Goal: Navigation & Orientation: Find specific page/section

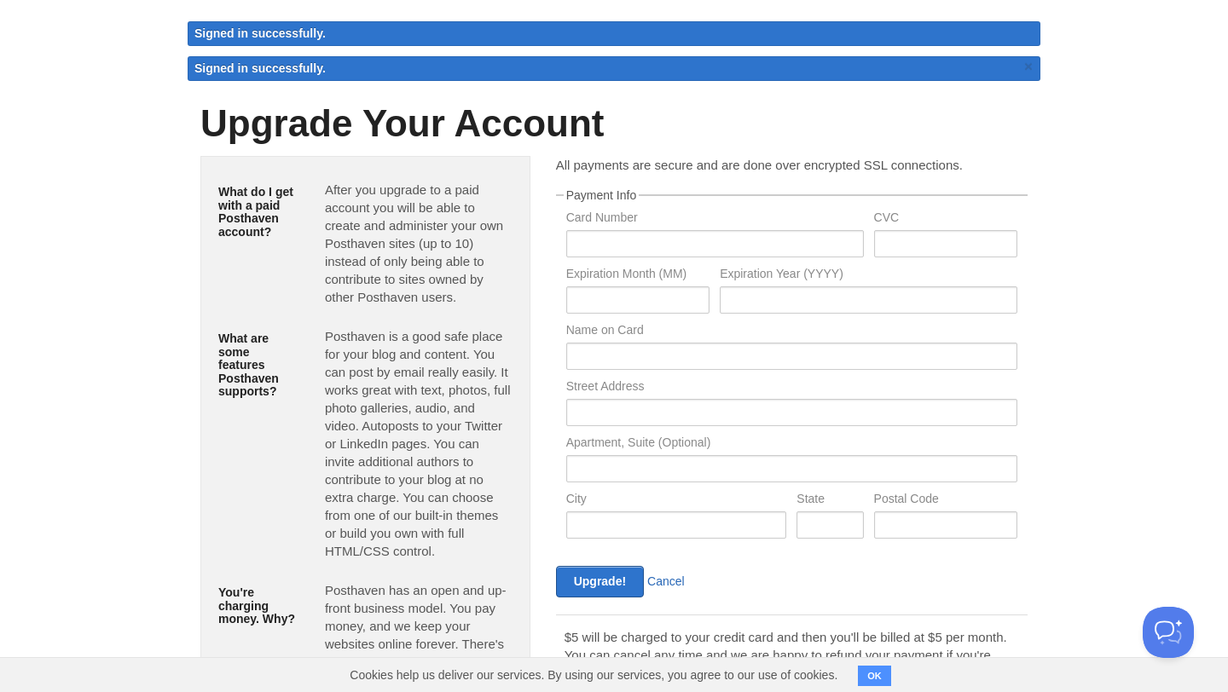
scroll to position [46, 0]
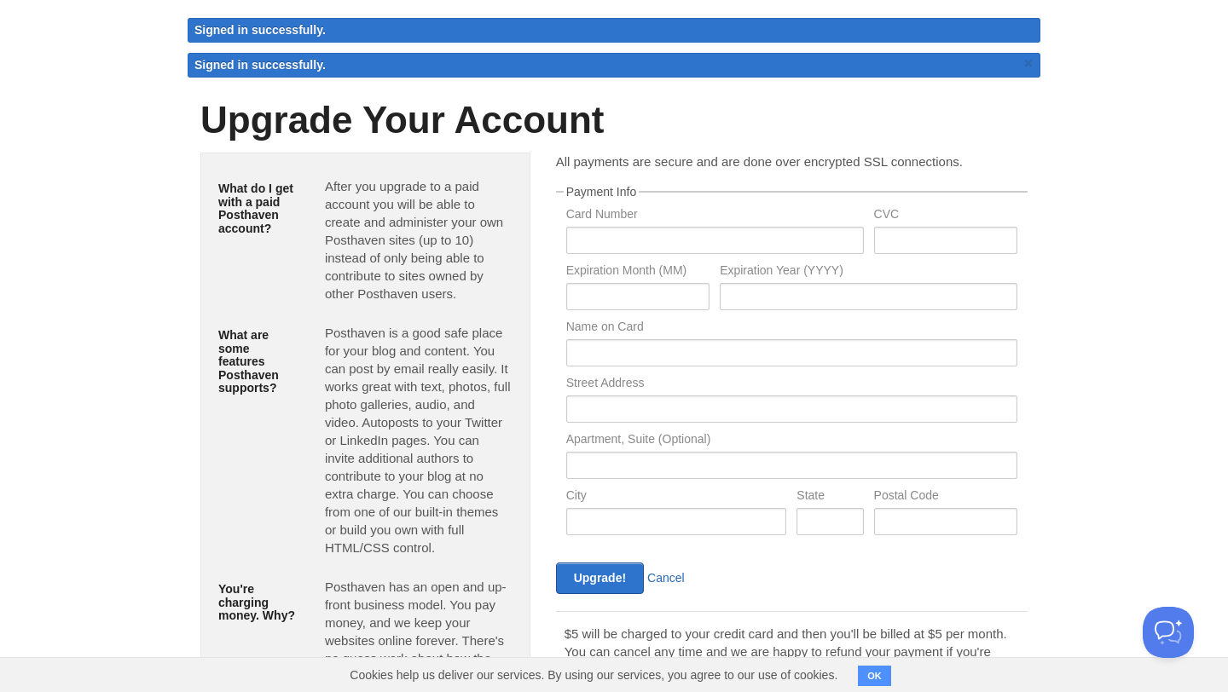
click at [670, 583] on link "Cancel" at bounding box center [666, 578] width 38 height 14
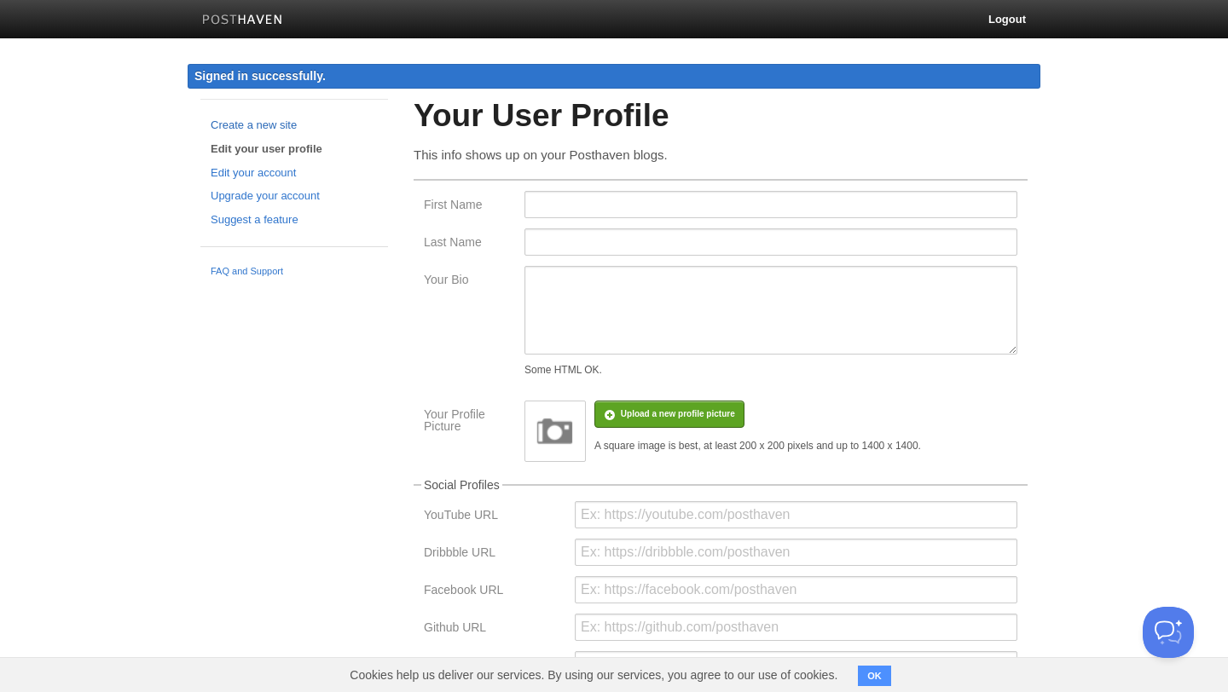
click at [260, 119] on link "Create a new site" at bounding box center [294, 126] width 167 height 18
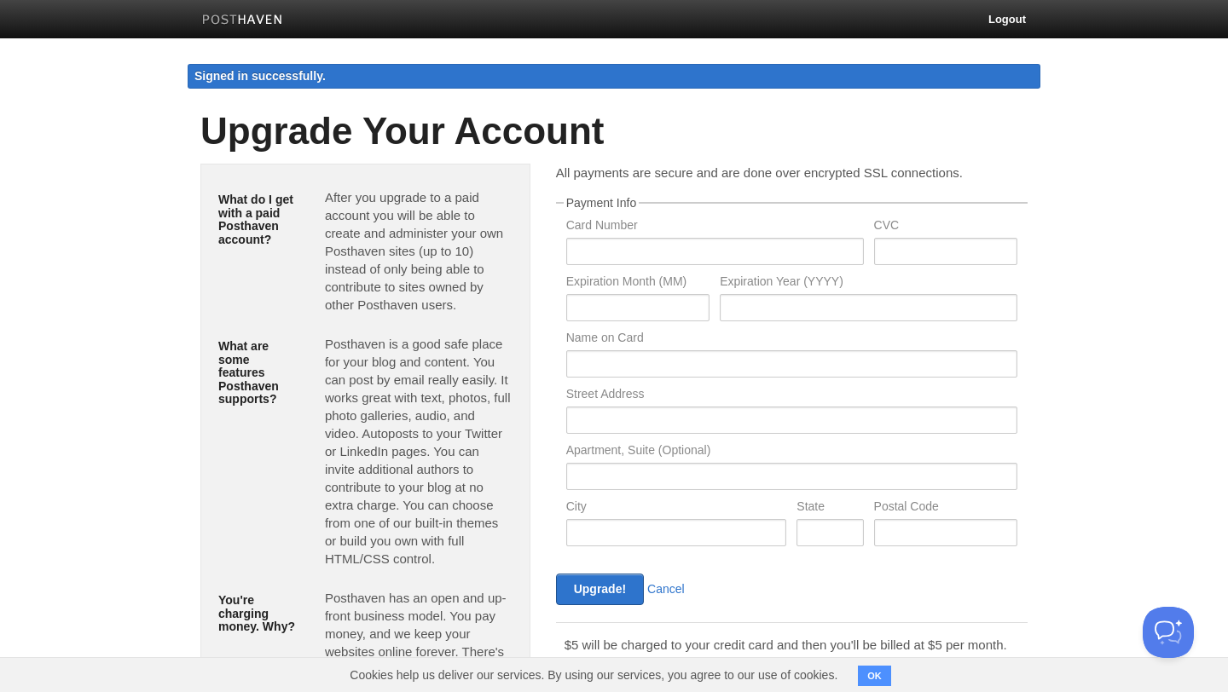
scroll to position [131, 0]
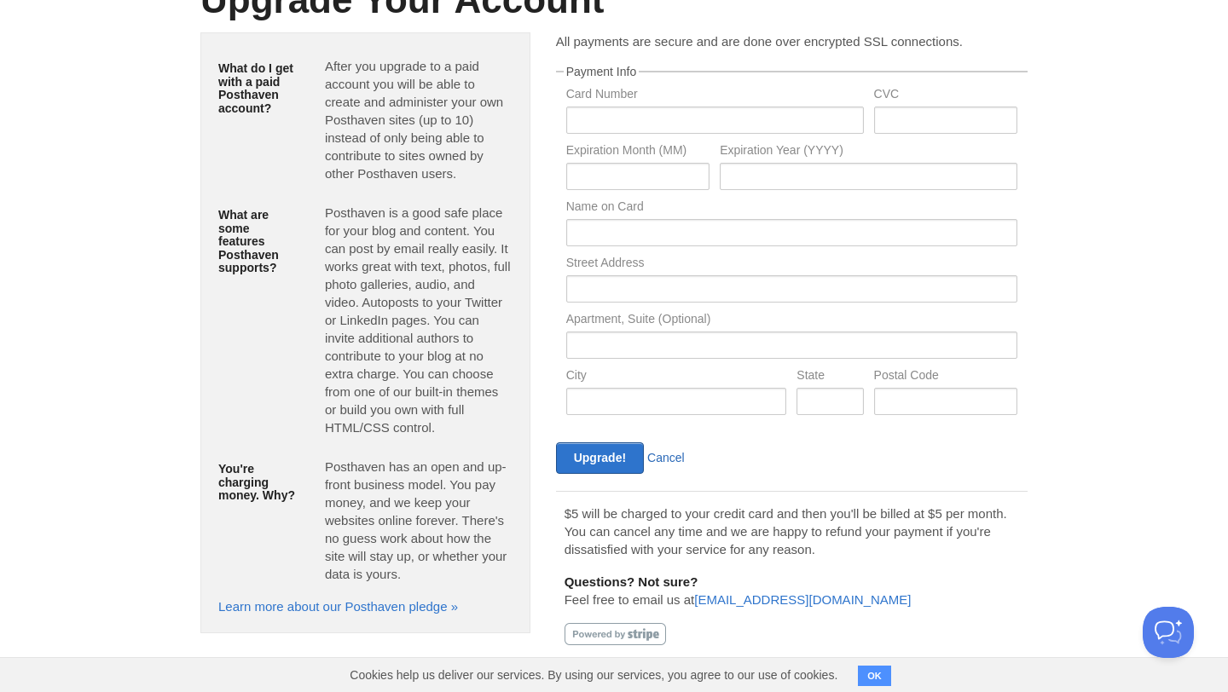
click at [673, 455] on link "Cancel" at bounding box center [666, 458] width 38 height 14
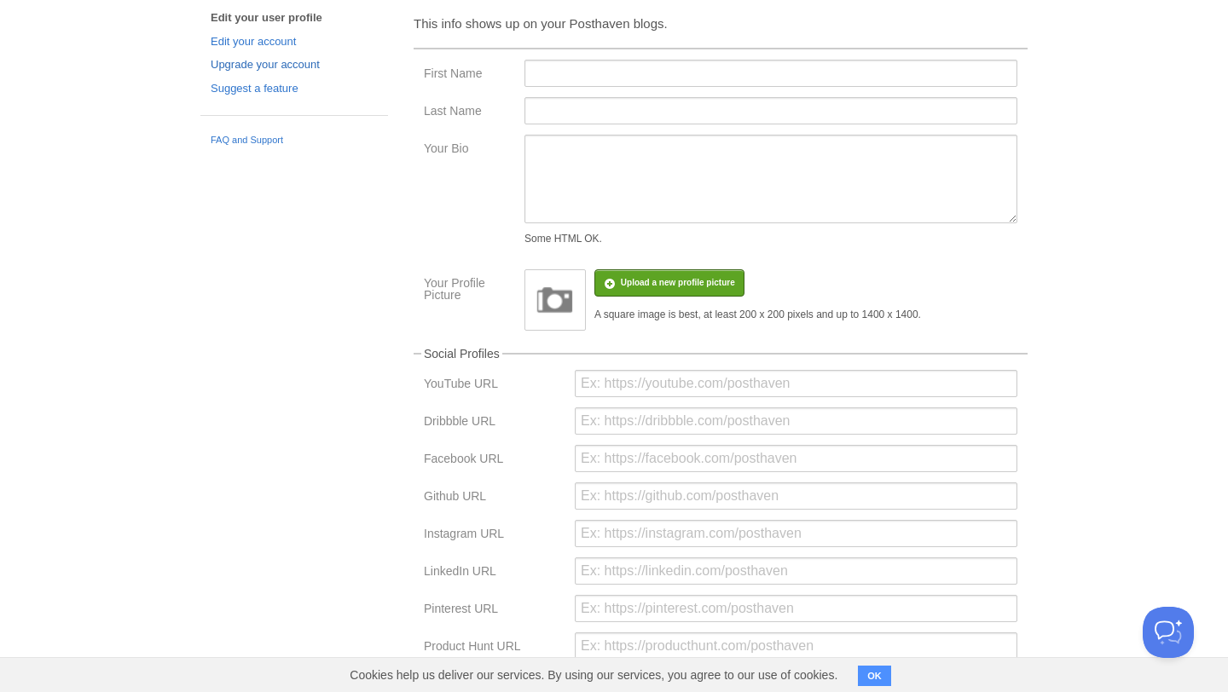
click at [248, 68] on link "Upgrade your account" at bounding box center [294, 65] width 167 height 18
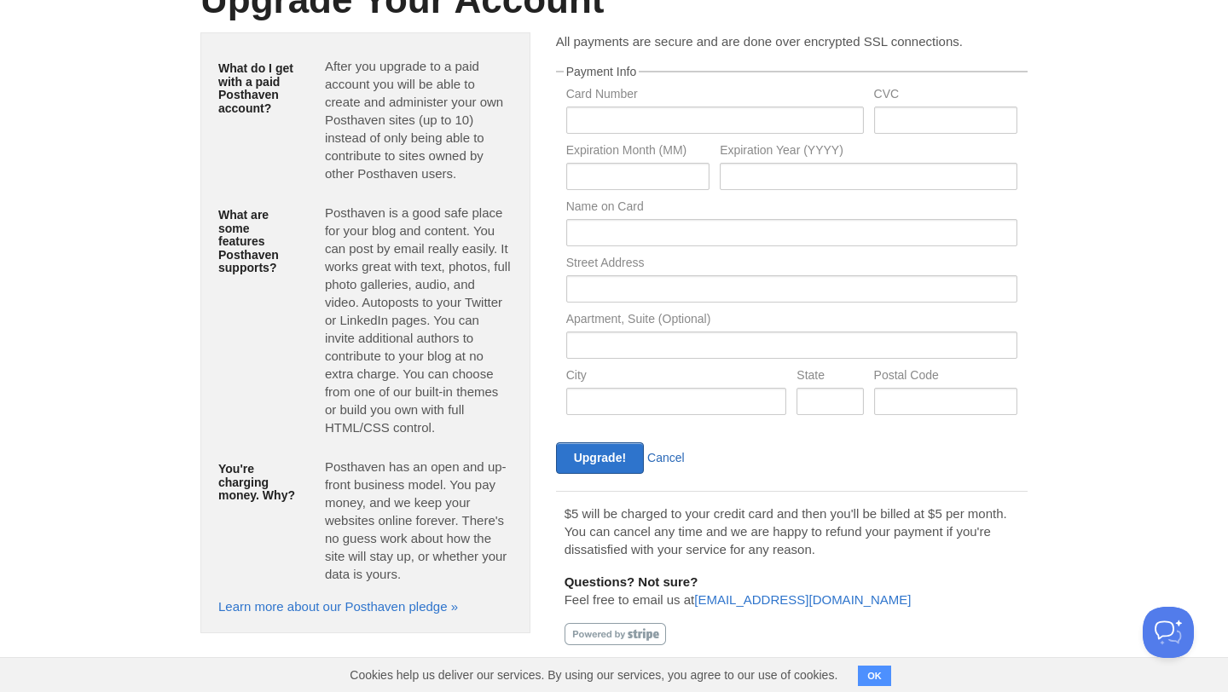
click at [678, 457] on link "Cancel" at bounding box center [666, 458] width 38 height 14
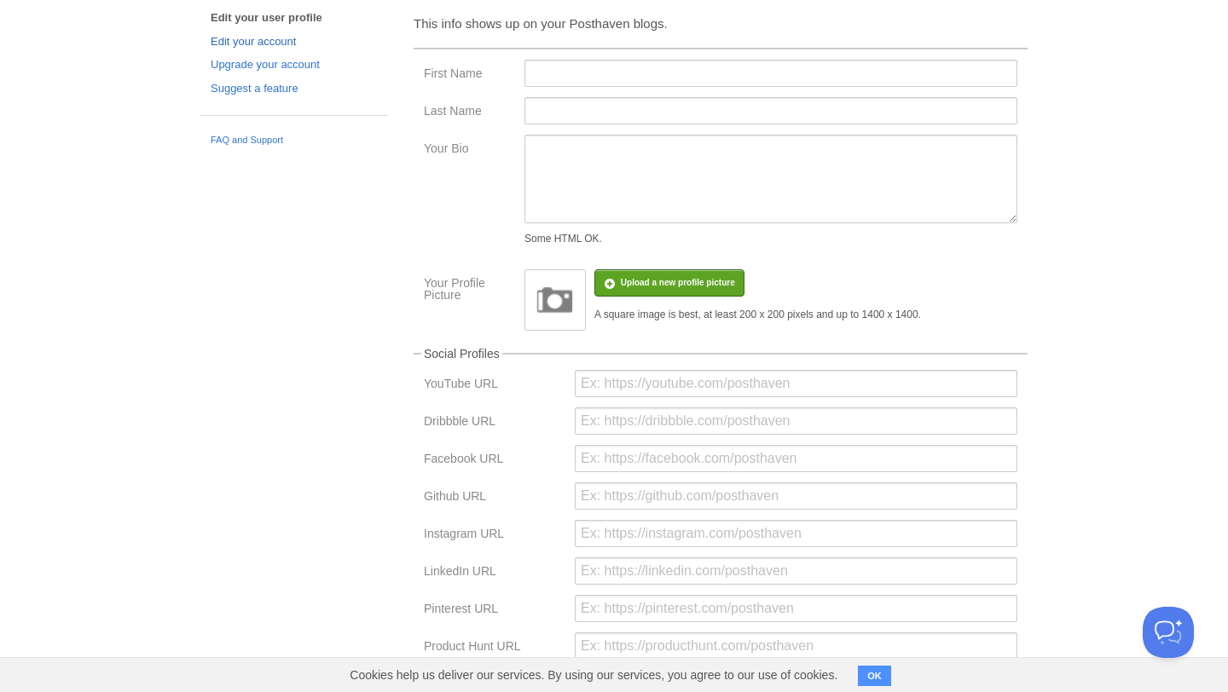
click at [277, 38] on link "Edit your account" at bounding box center [294, 42] width 167 height 18
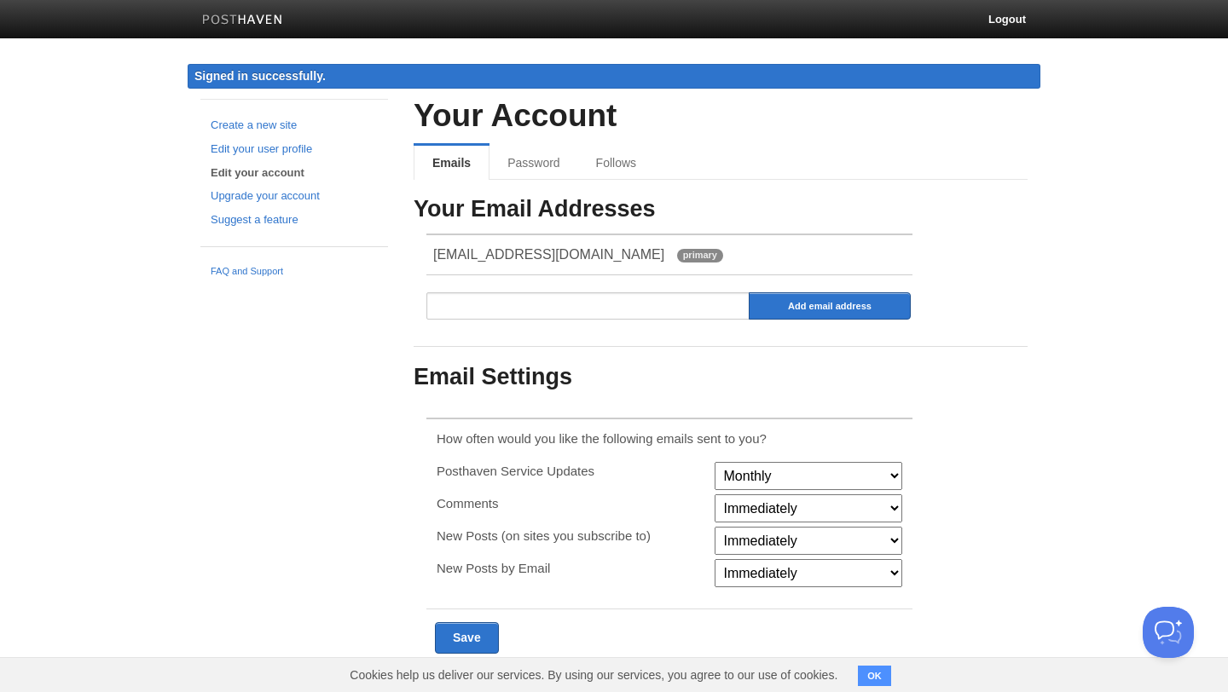
click at [267, 20] on img at bounding box center [242, 20] width 81 height 13
